Goal: Entertainment & Leisure: Browse casually

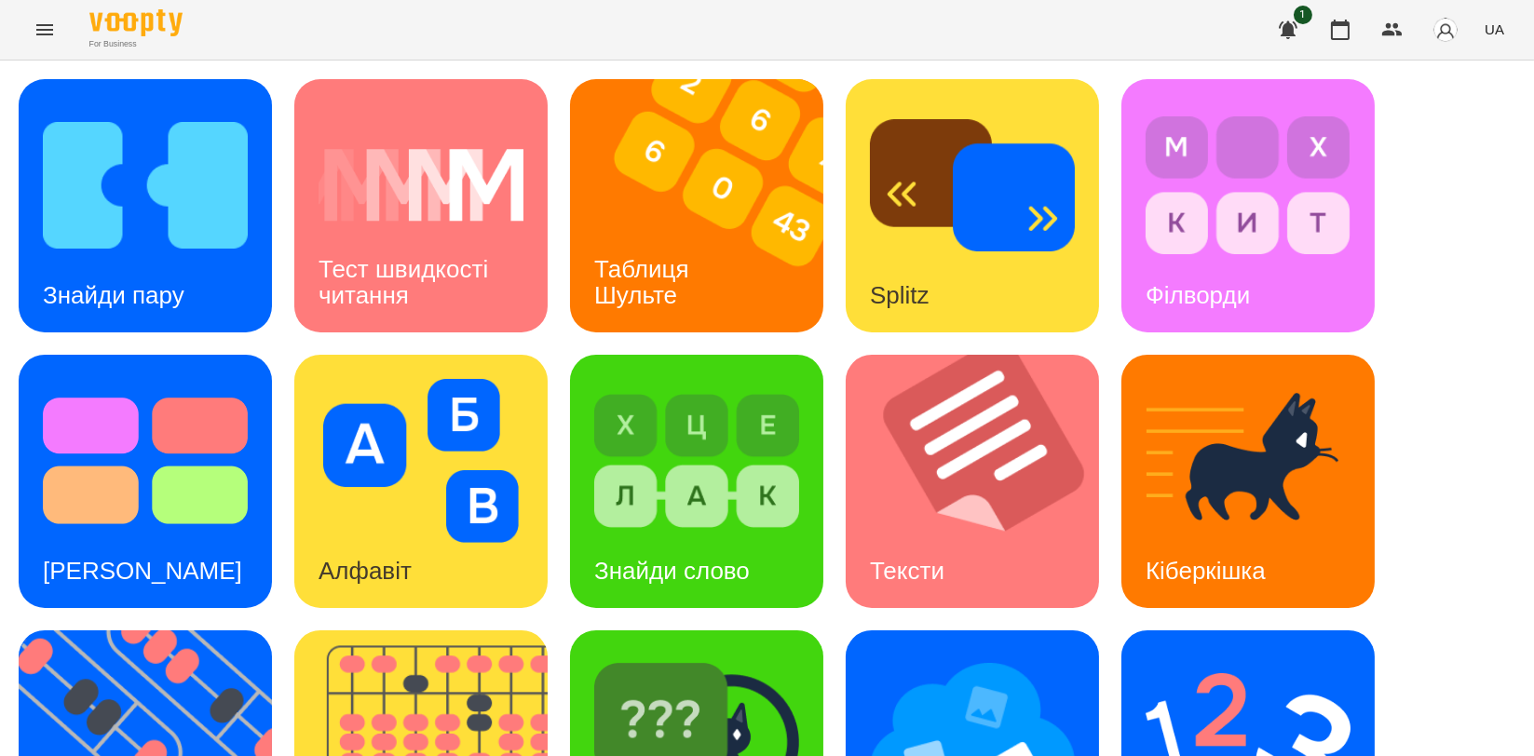
scroll to position [310, 0]
click at [469, 630] on img at bounding box center [432, 756] width 277 height 253
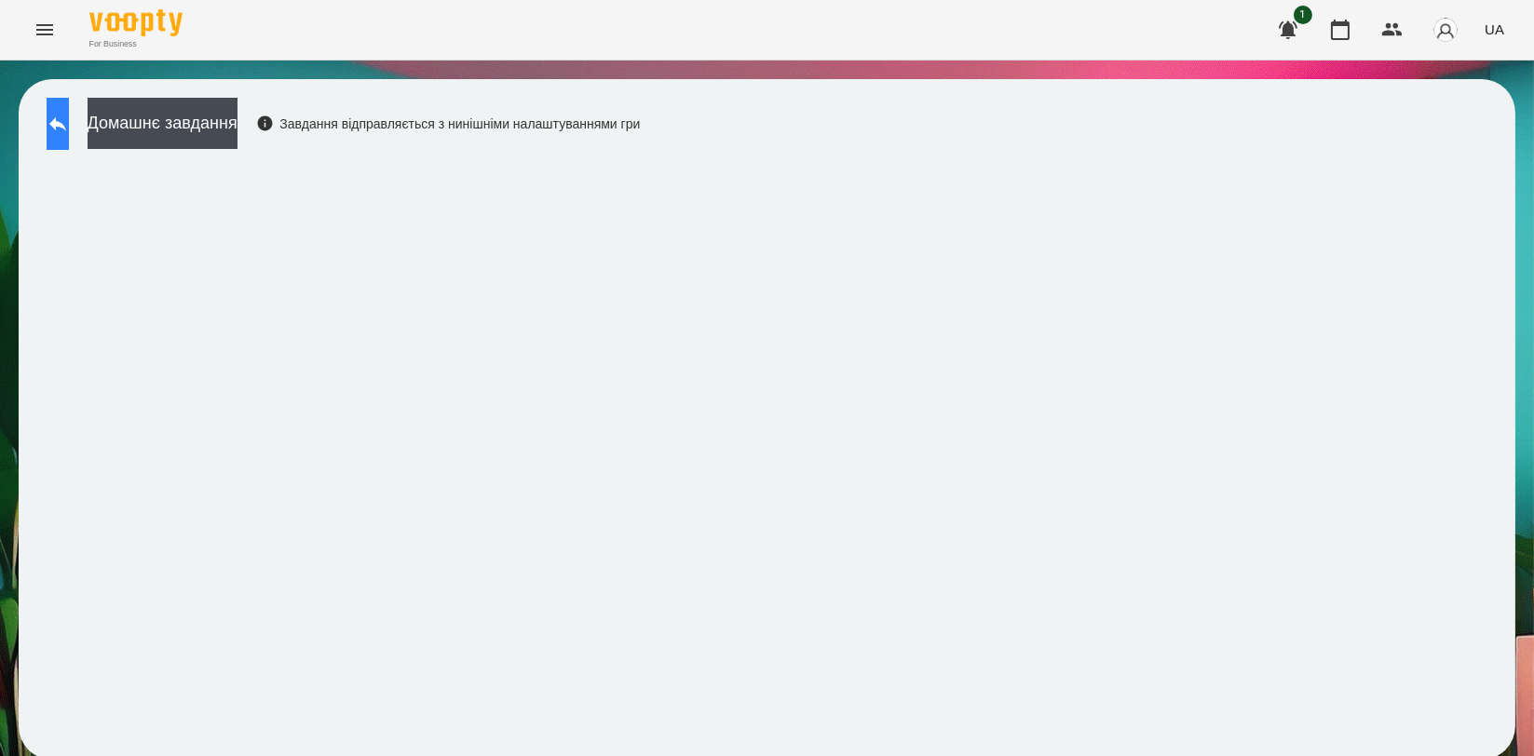
click at [67, 129] on icon at bounding box center [58, 124] width 22 height 22
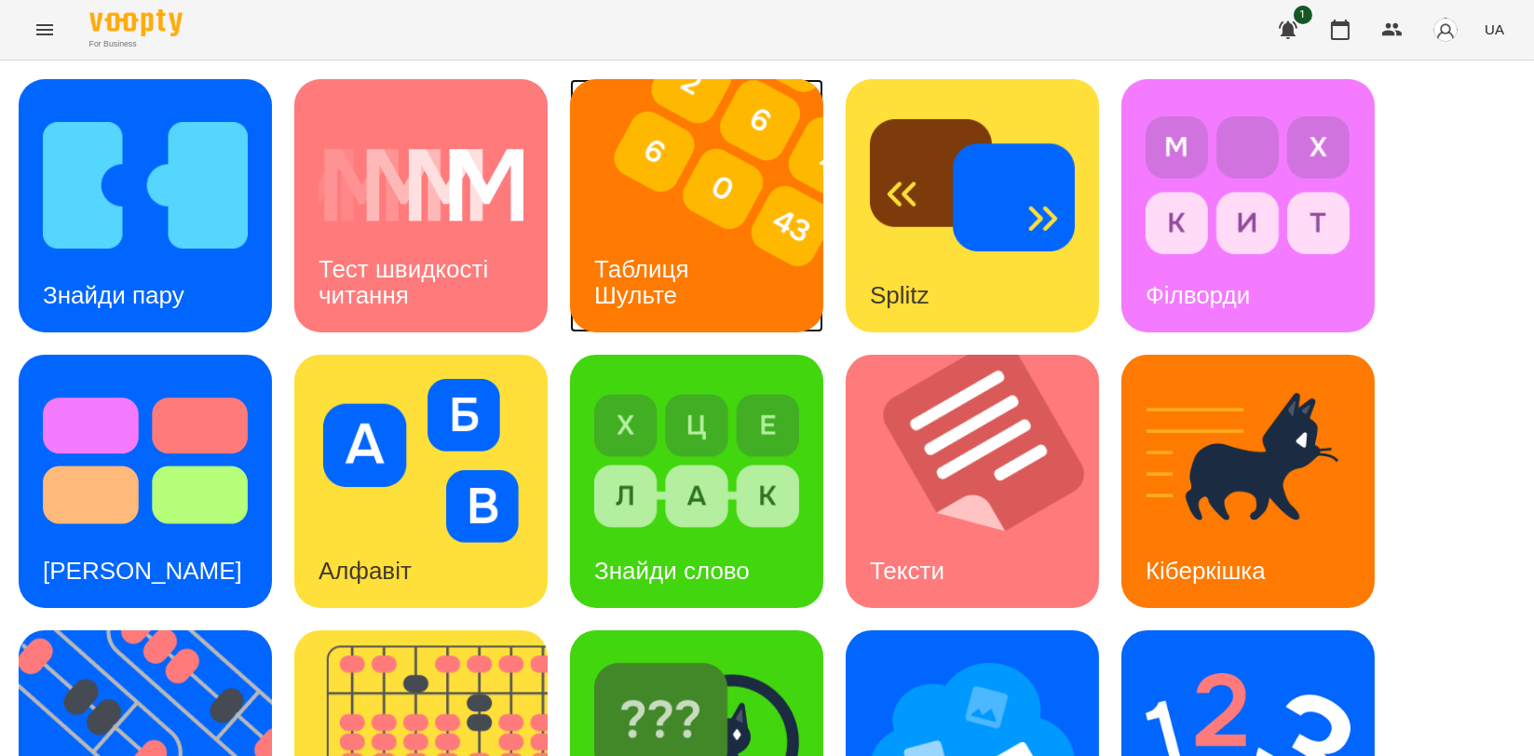
click at [687, 261] on h3 "Таблиця Шульте" at bounding box center [645, 281] width 102 height 53
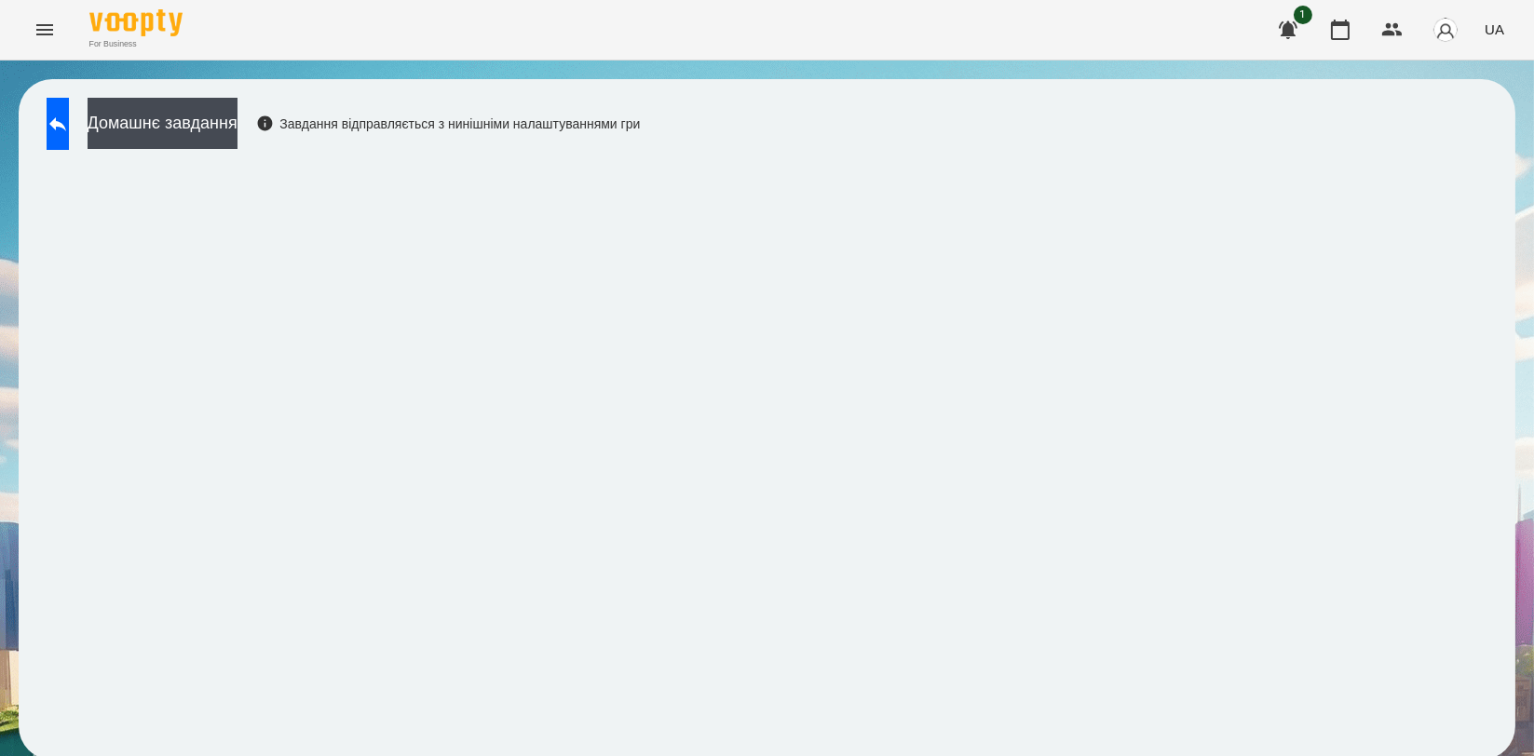
scroll to position [3, 0]
click at [58, 116] on button at bounding box center [58, 124] width 22 height 52
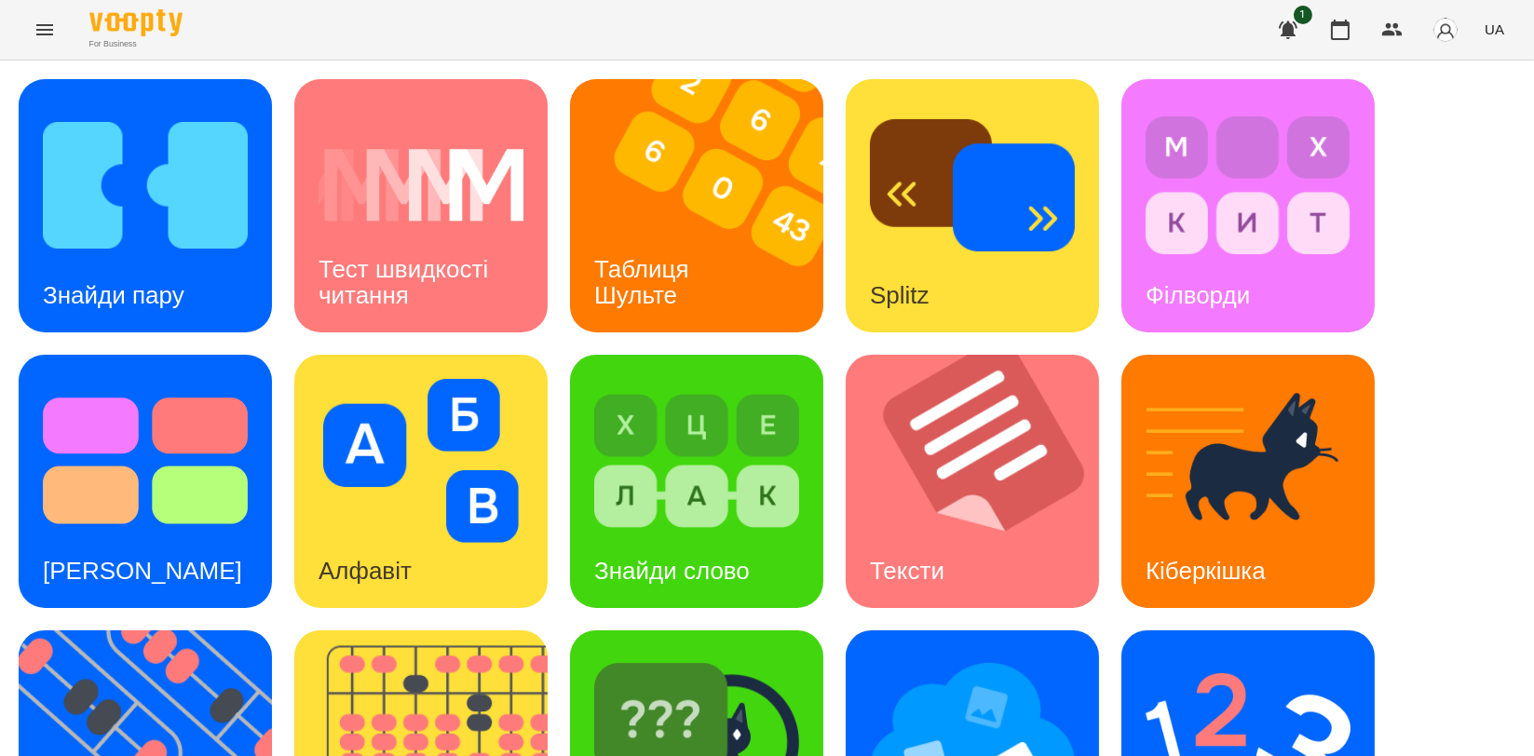
scroll to position [210, 0]
click at [105, 630] on img at bounding box center [157, 756] width 277 height 253
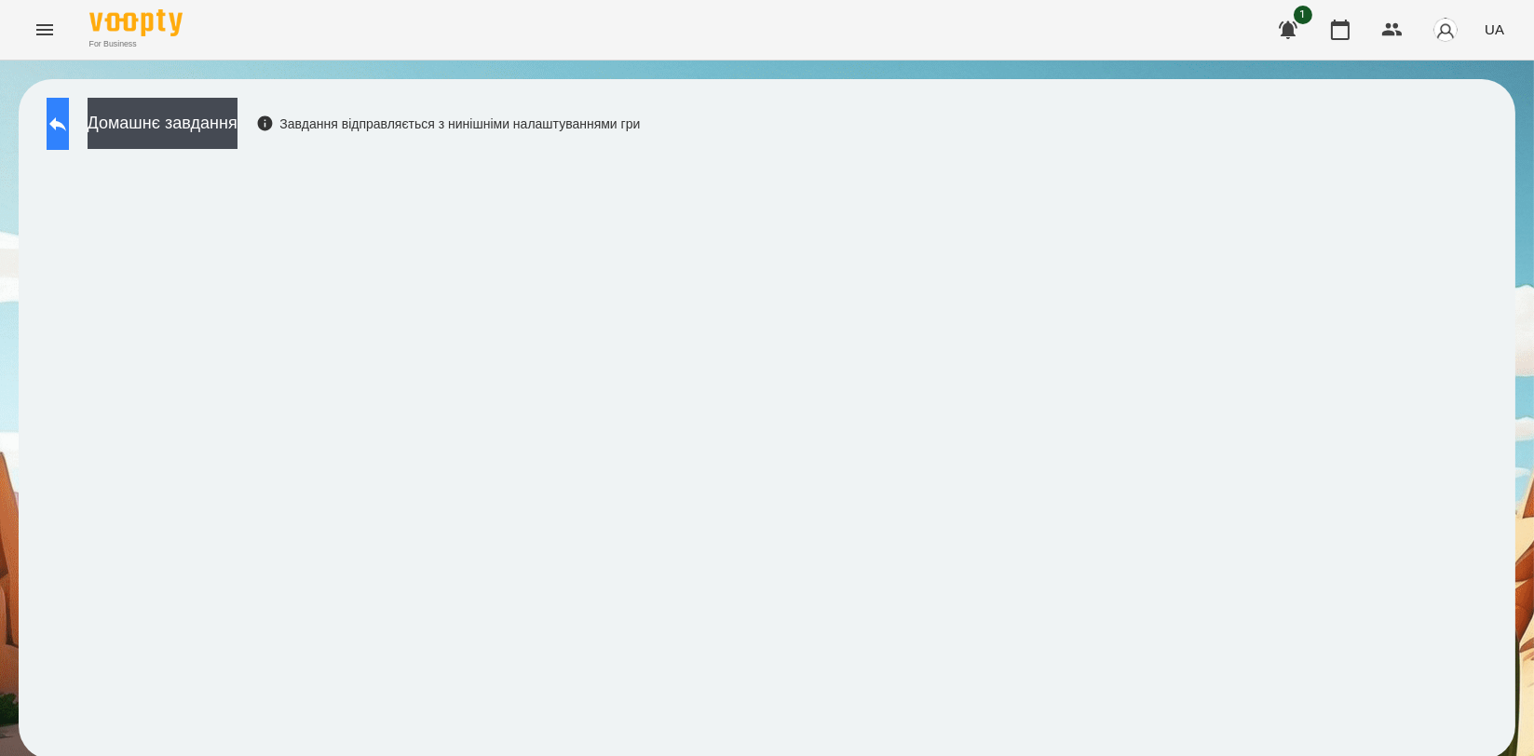
click at [69, 118] on icon at bounding box center [58, 124] width 22 height 22
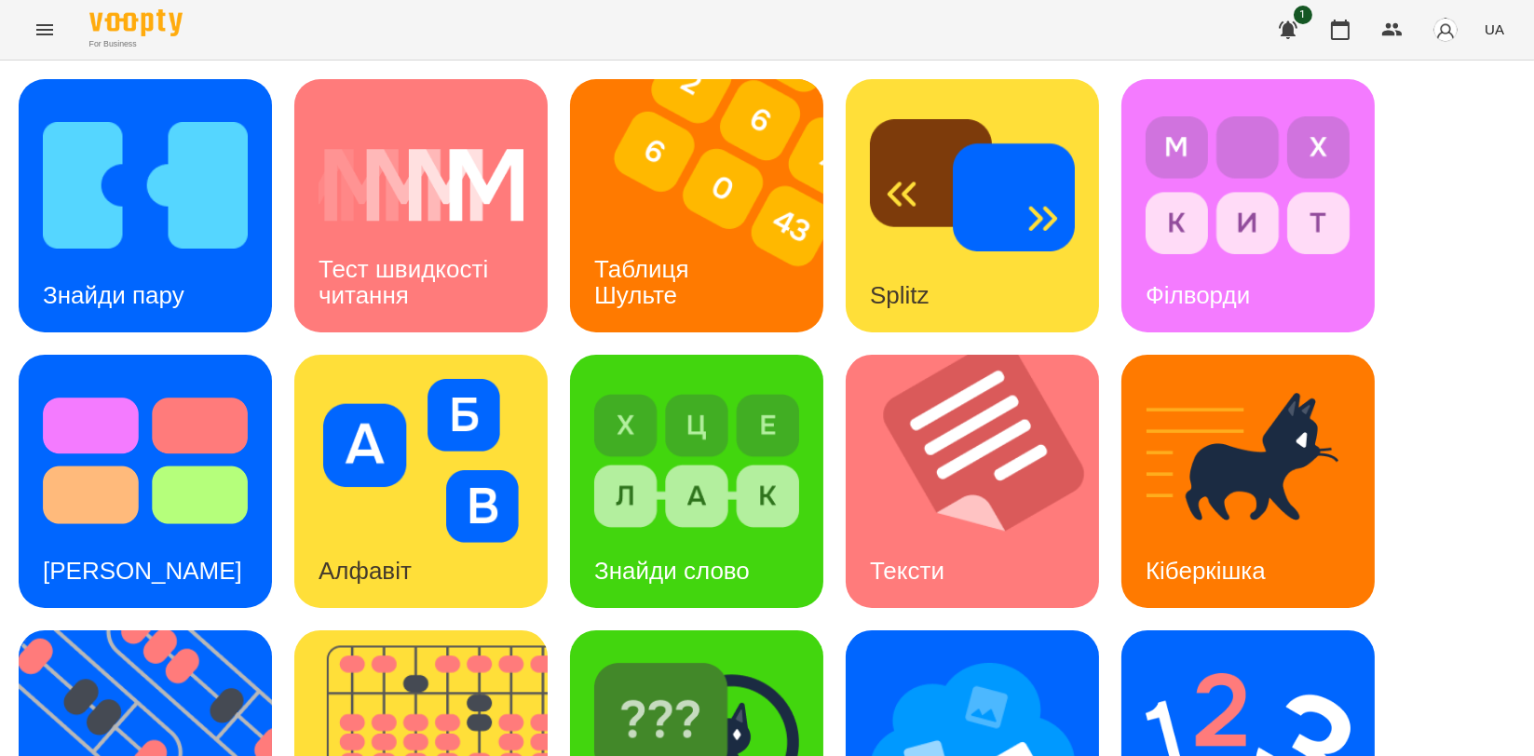
scroll to position [413, 0]
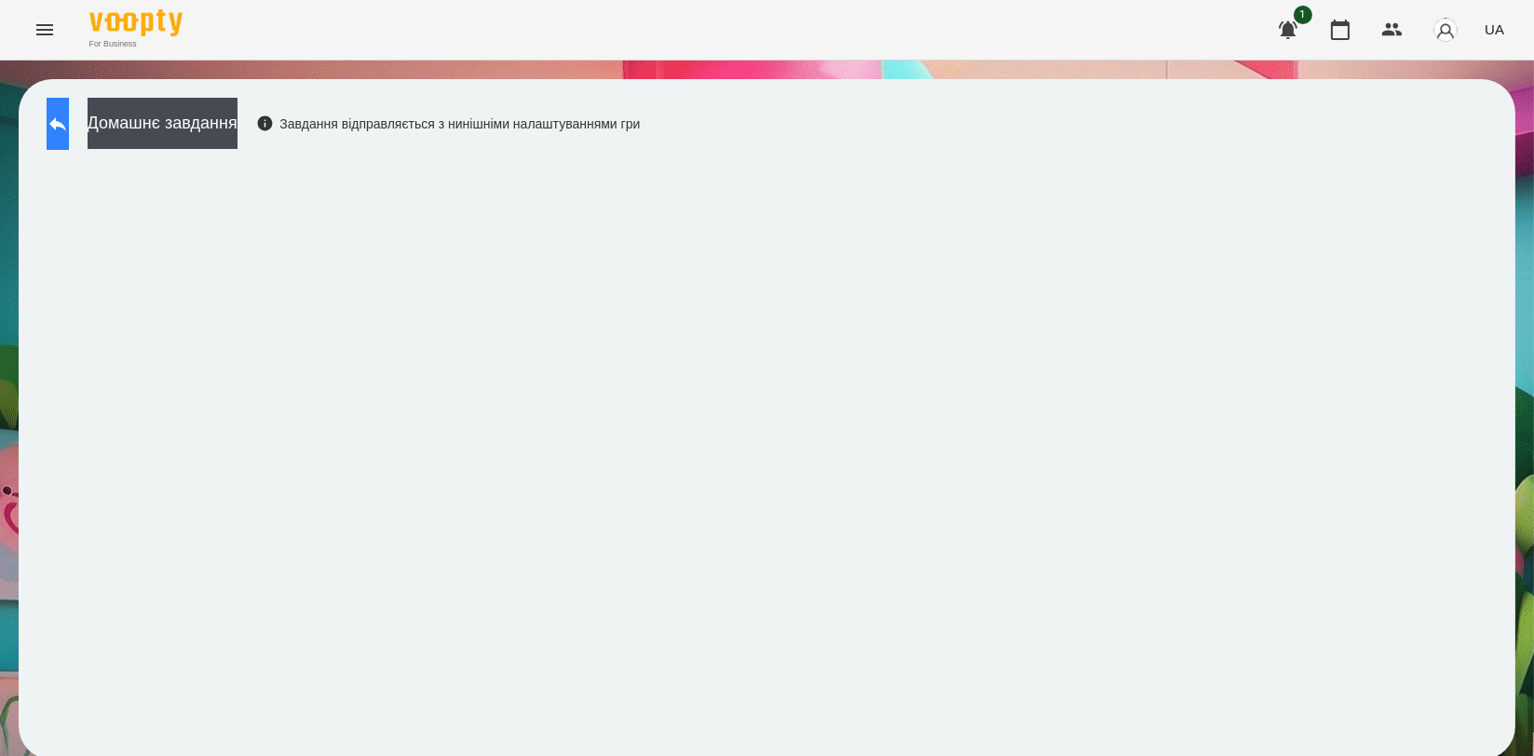
click at [69, 138] on button at bounding box center [58, 124] width 22 height 52
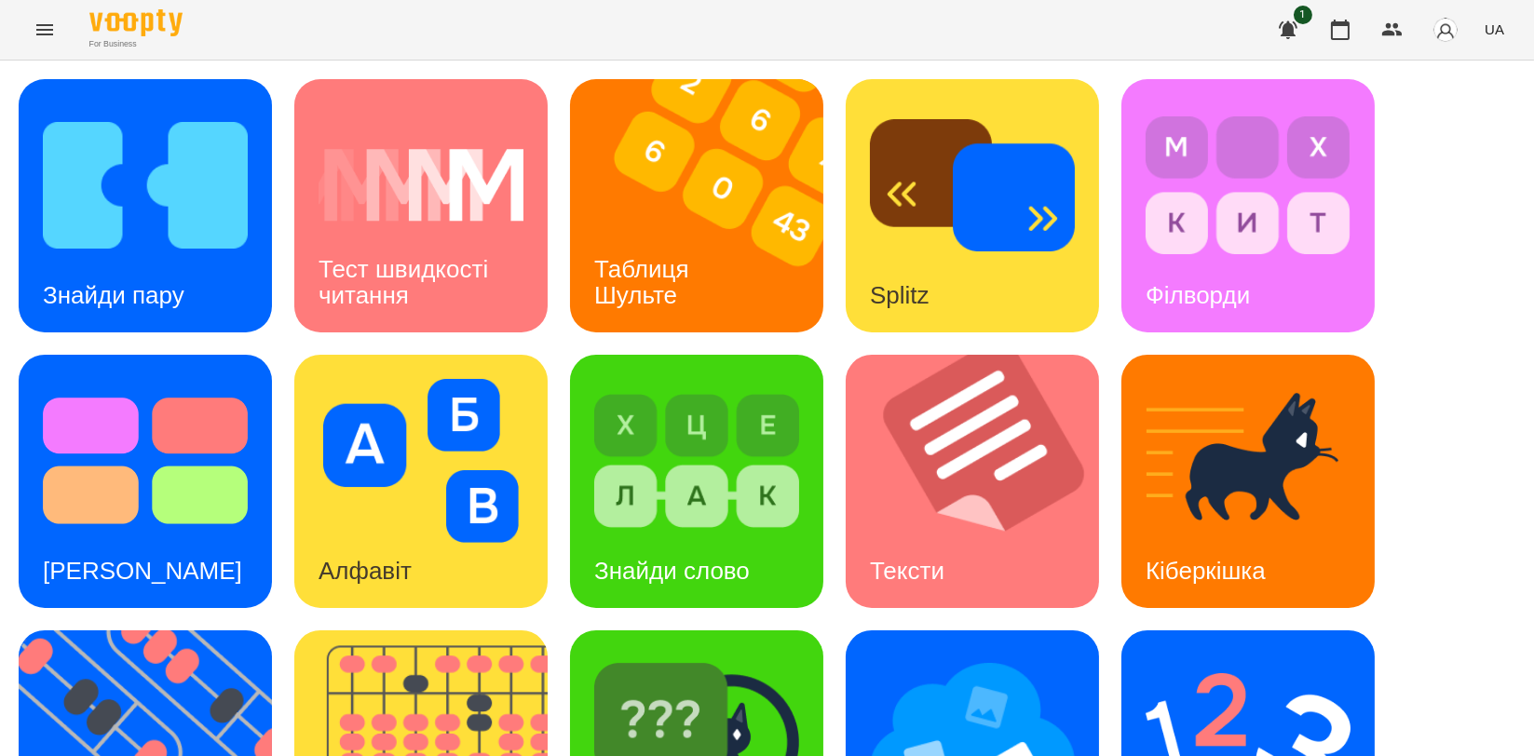
scroll to position [310, 0]
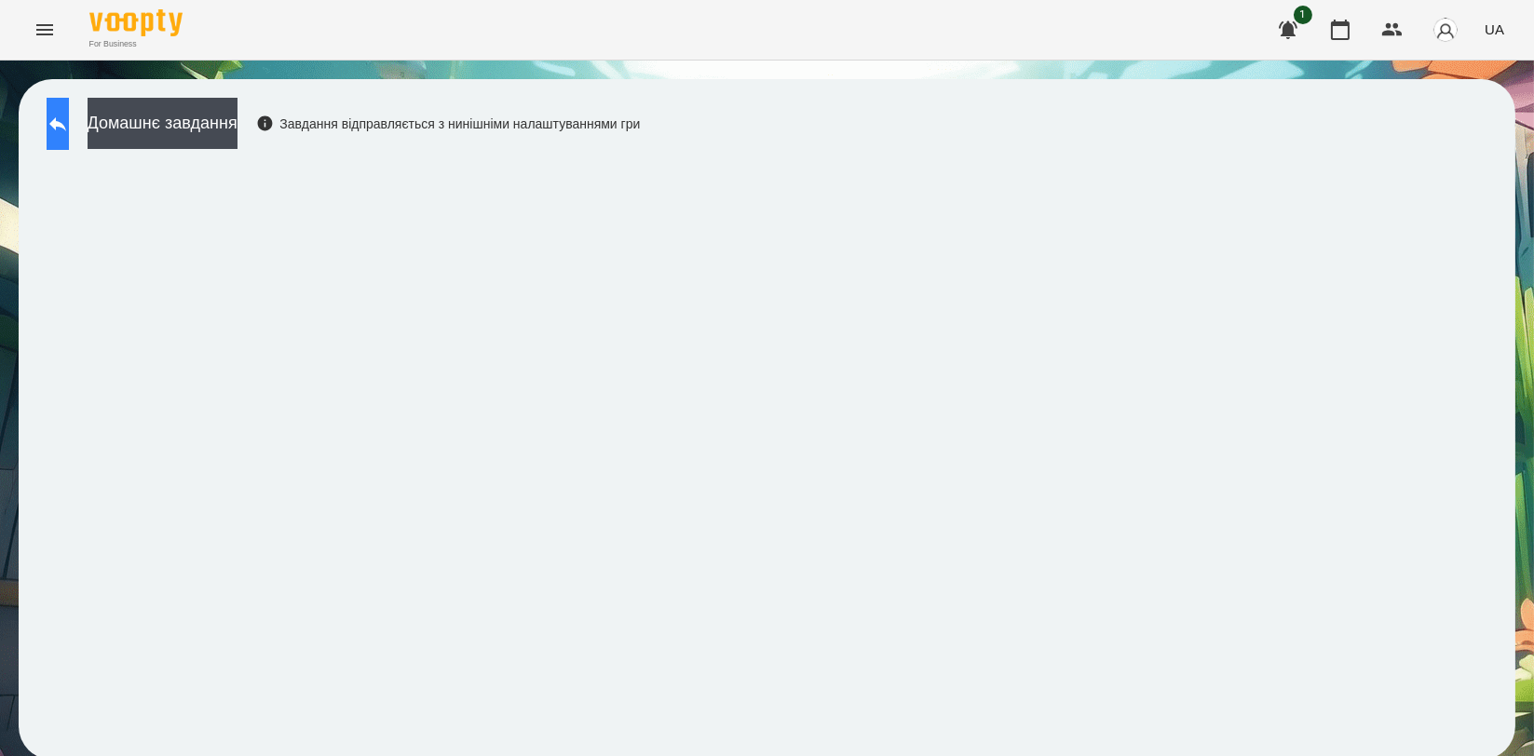
click at [69, 132] on icon at bounding box center [58, 124] width 22 height 22
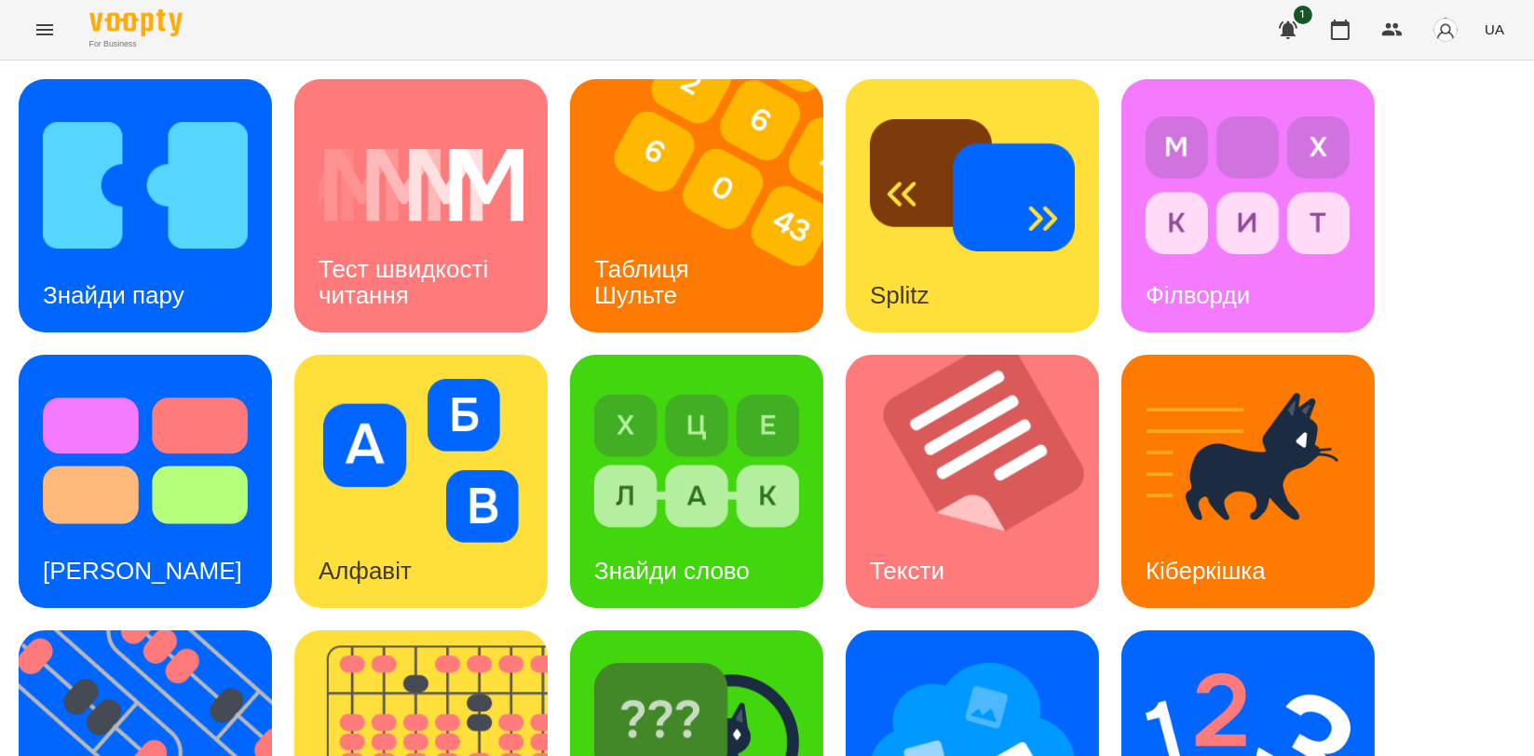
scroll to position [413, 0]
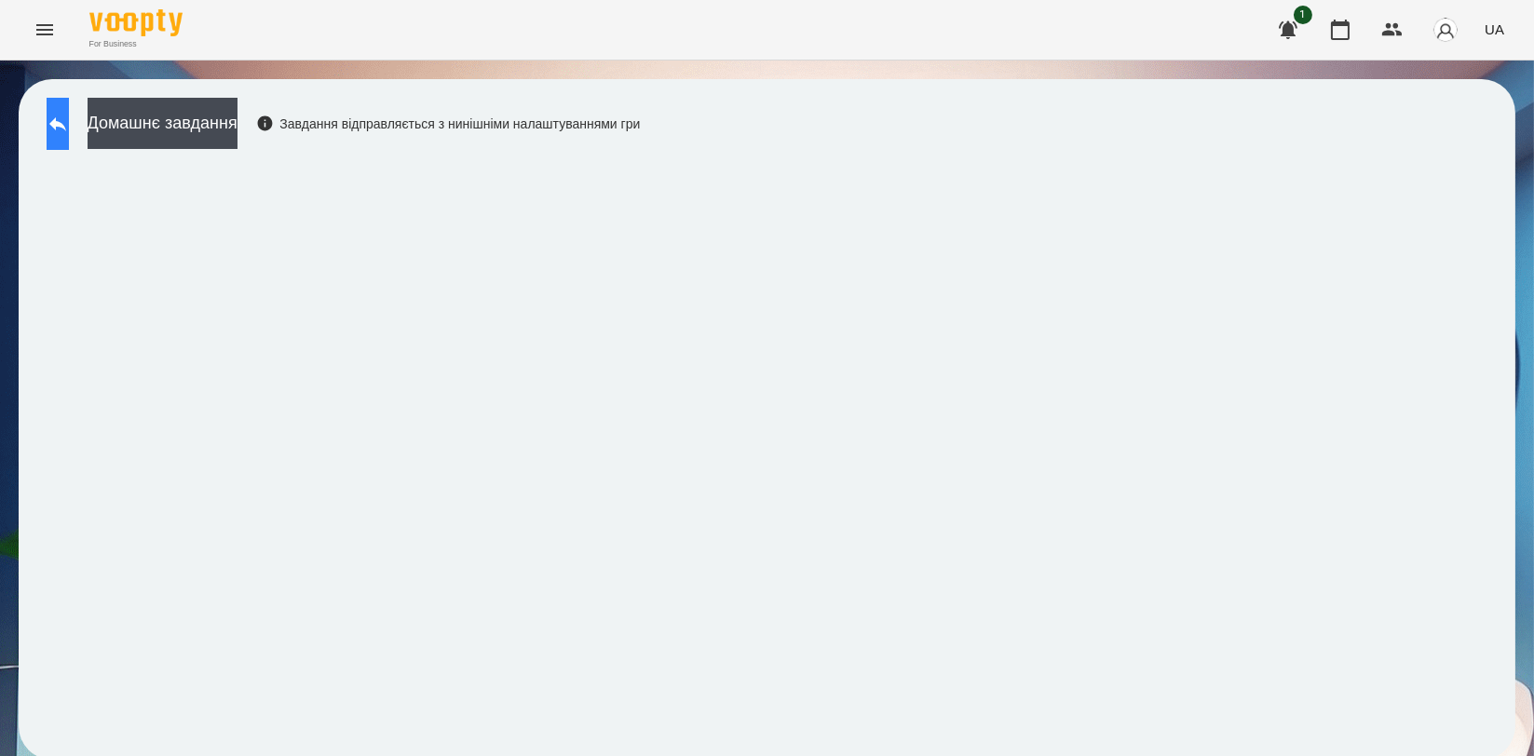
click at [69, 127] on icon at bounding box center [58, 124] width 22 height 22
